Goal: Find specific page/section: Find specific page/section

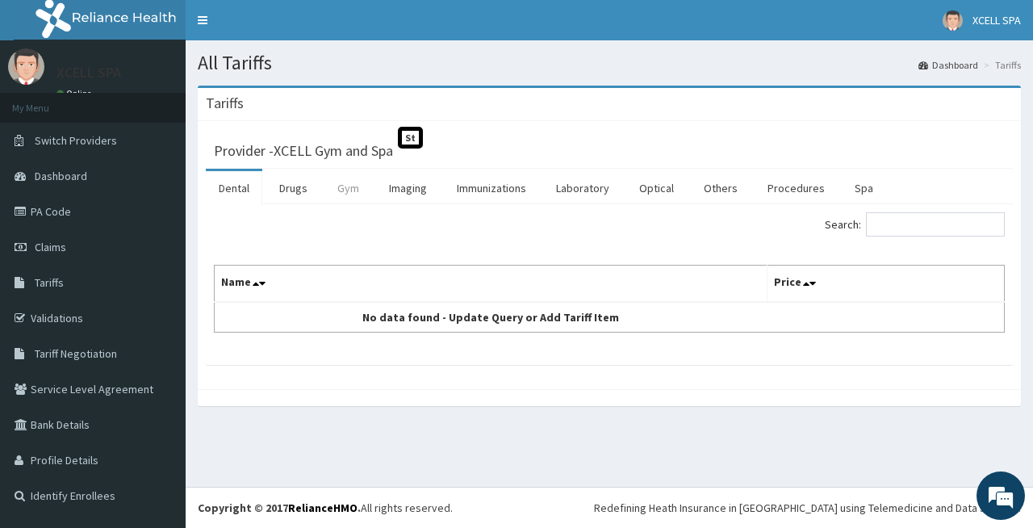
click at [344, 190] on link "Gym" at bounding box center [349, 188] width 48 height 34
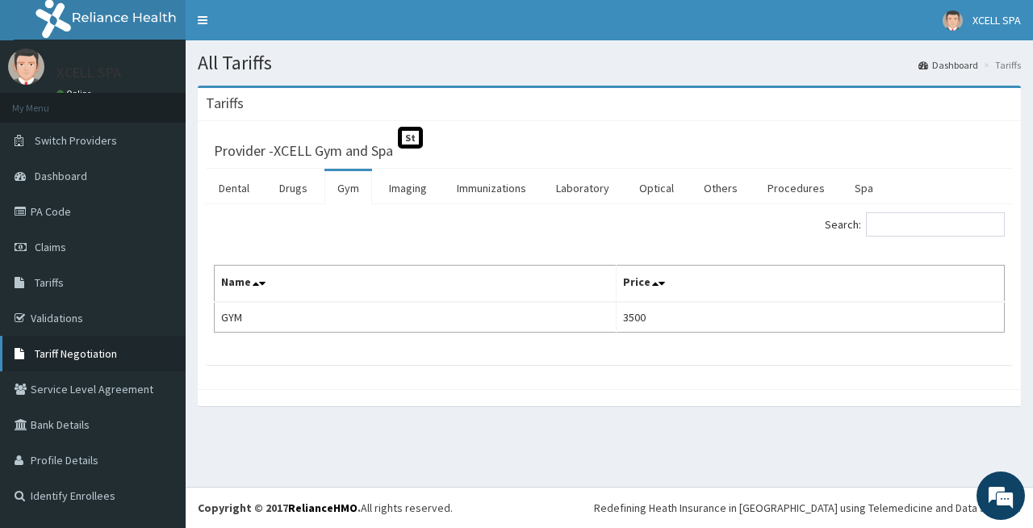
click at [97, 354] on span "Tariff Negotiation" at bounding box center [76, 353] width 82 height 15
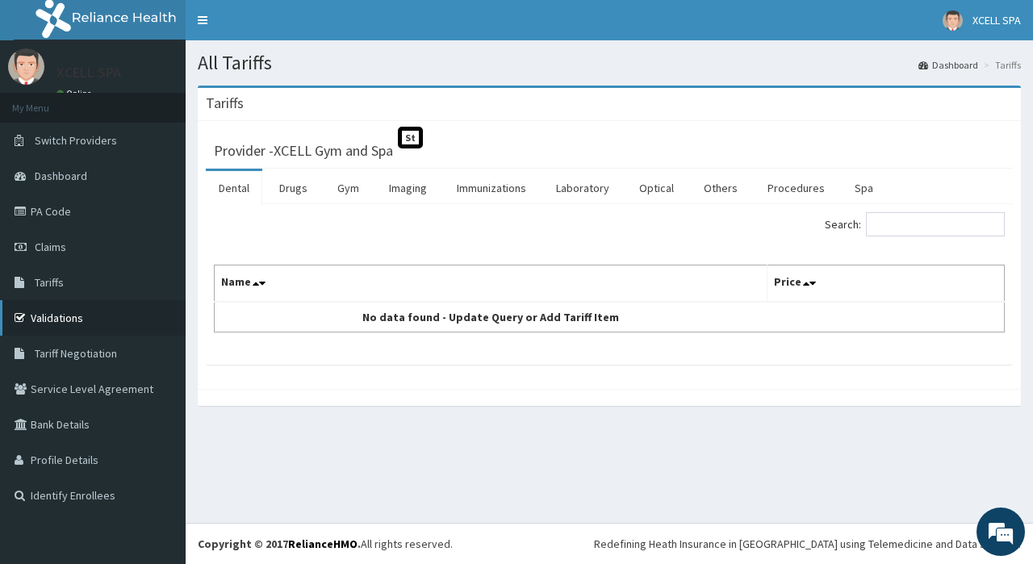
click at [64, 316] on link "Validations" at bounding box center [93, 318] width 186 height 36
